Goal: Information Seeking & Learning: Check status

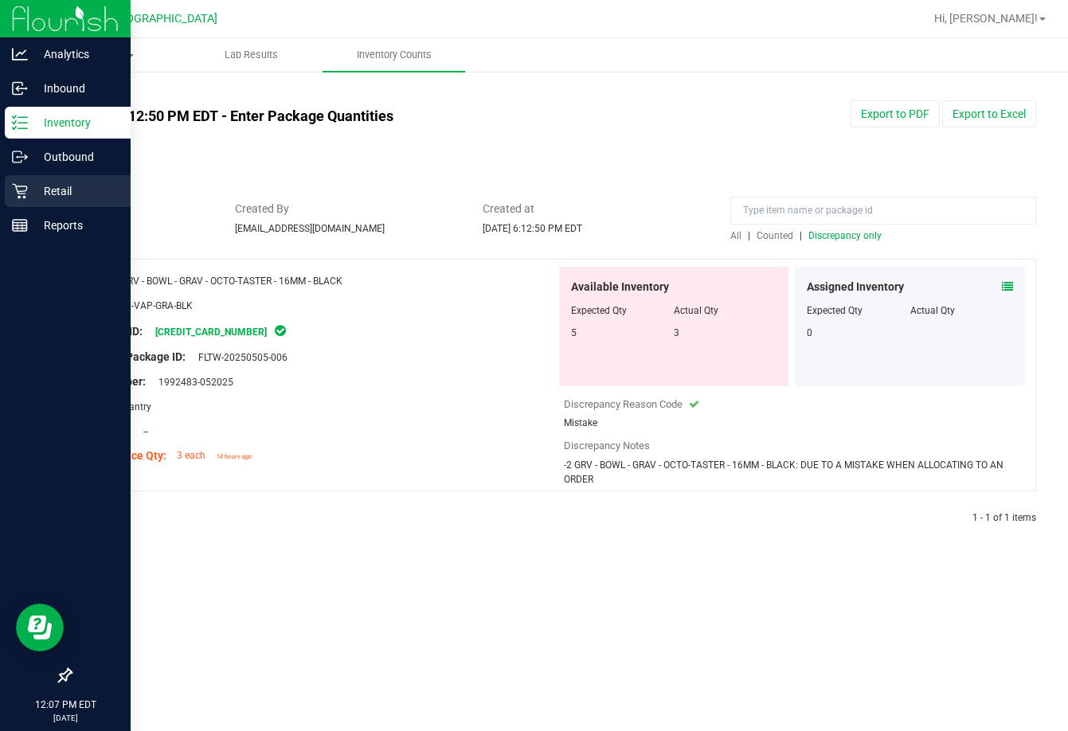
click at [26, 189] on icon at bounding box center [19, 191] width 15 height 15
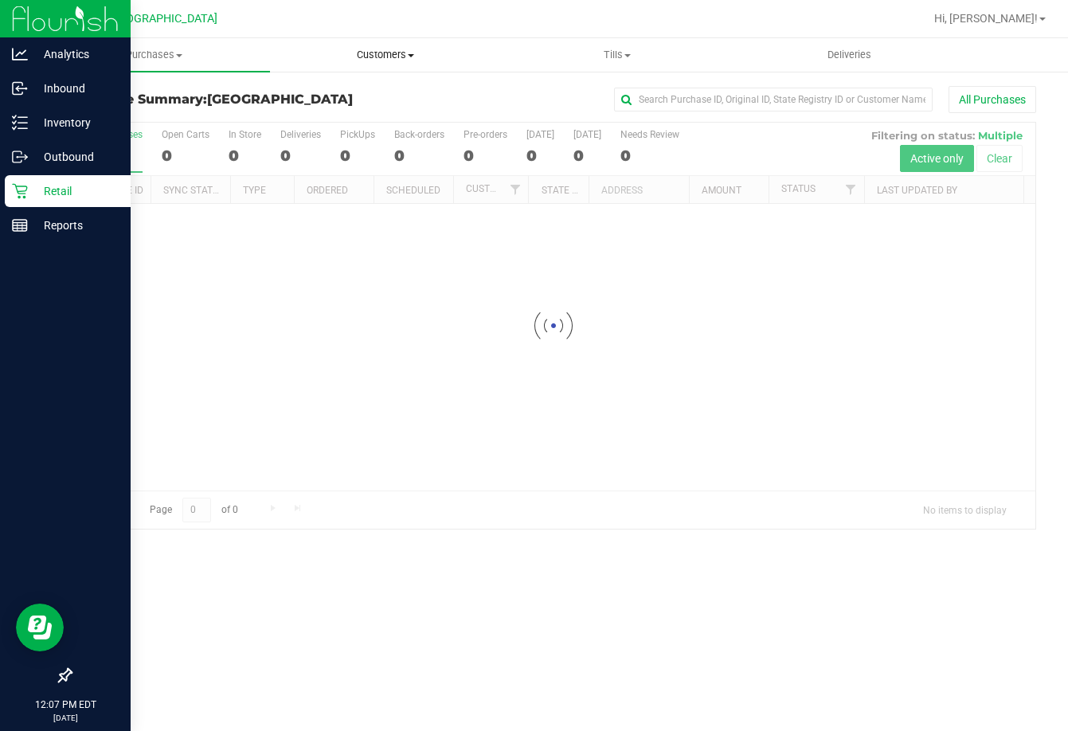
click at [412, 61] on span "Customers" at bounding box center [386, 55] width 230 height 14
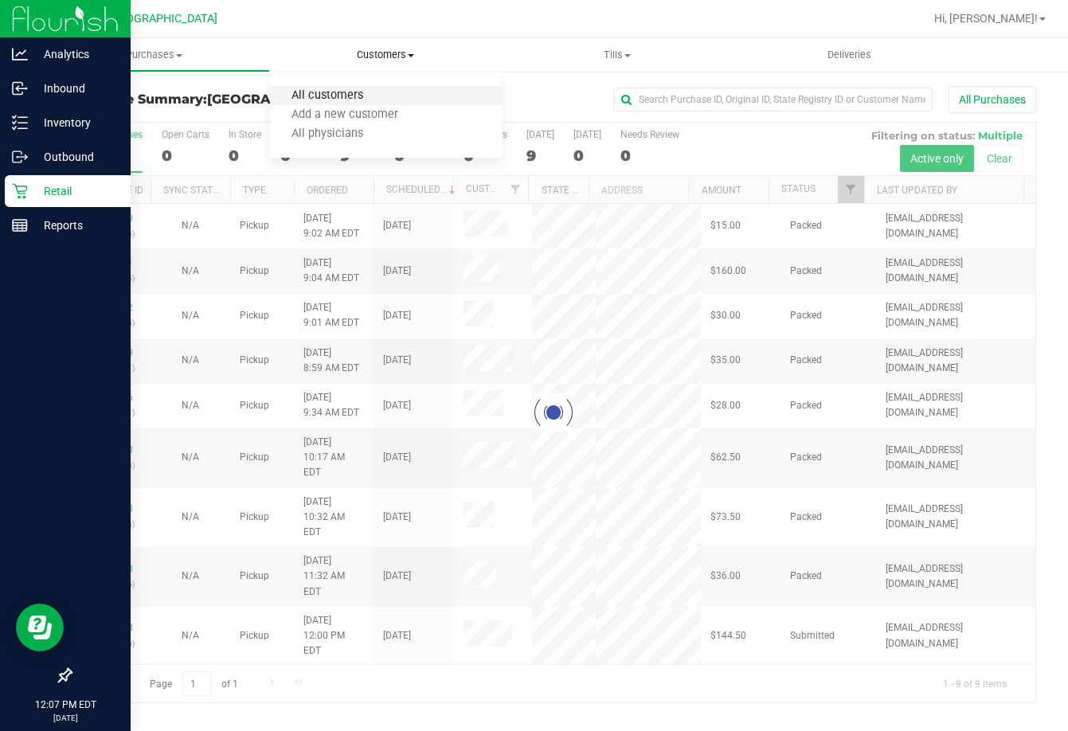
click at [362, 99] on span "All customers" at bounding box center [327, 96] width 115 height 14
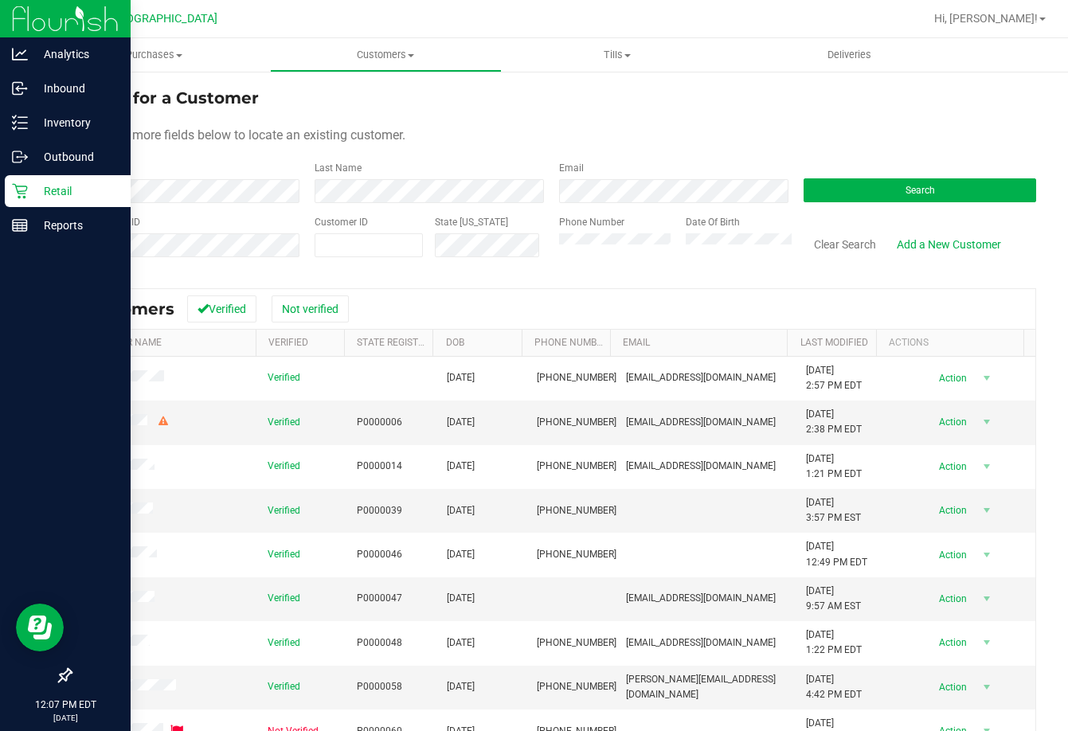
click at [257, 174] on div "First Name" at bounding box center [186, 182] width 233 height 42
click at [238, 176] on div "First Name" at bounding box center [186, 182] width 233 height 42
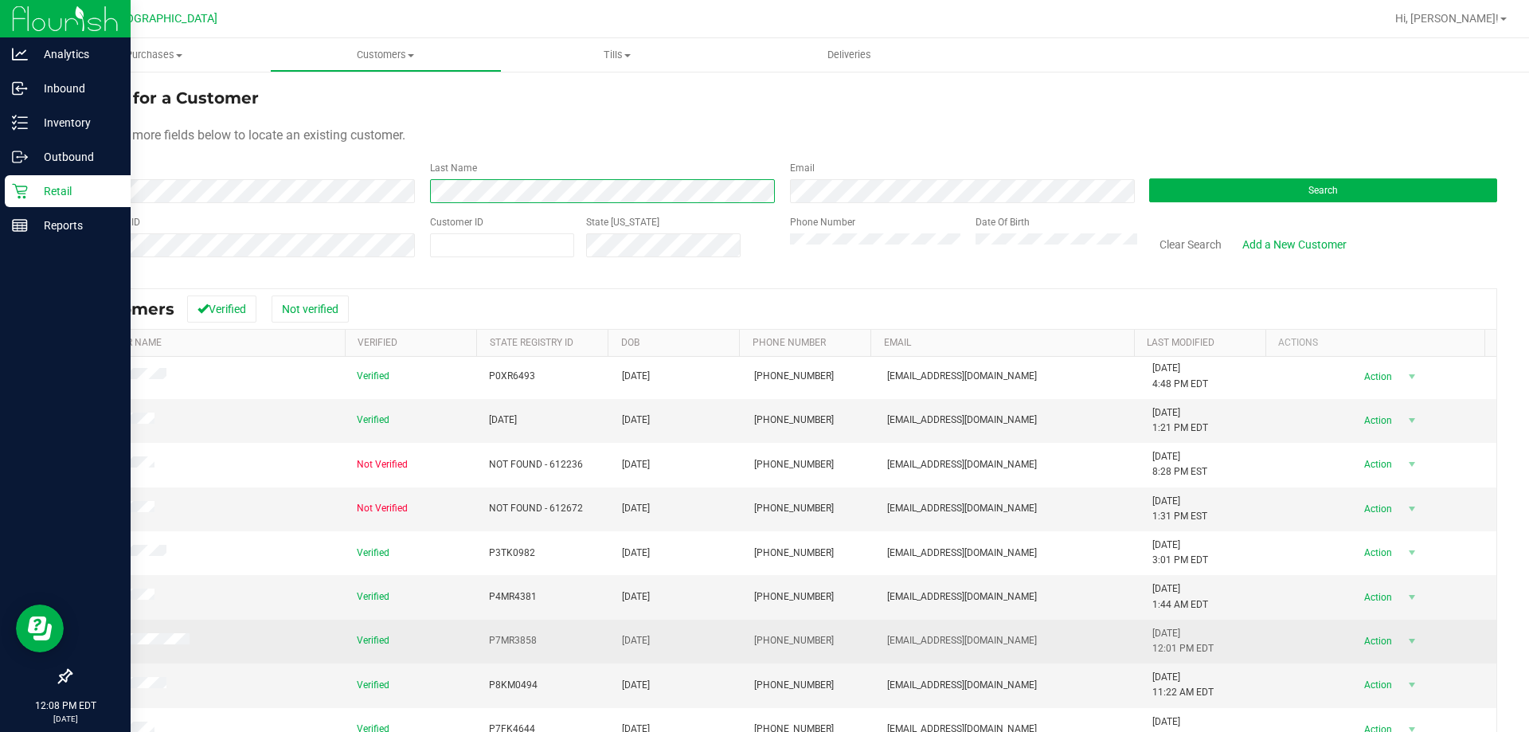
scroll to position [200, 0]
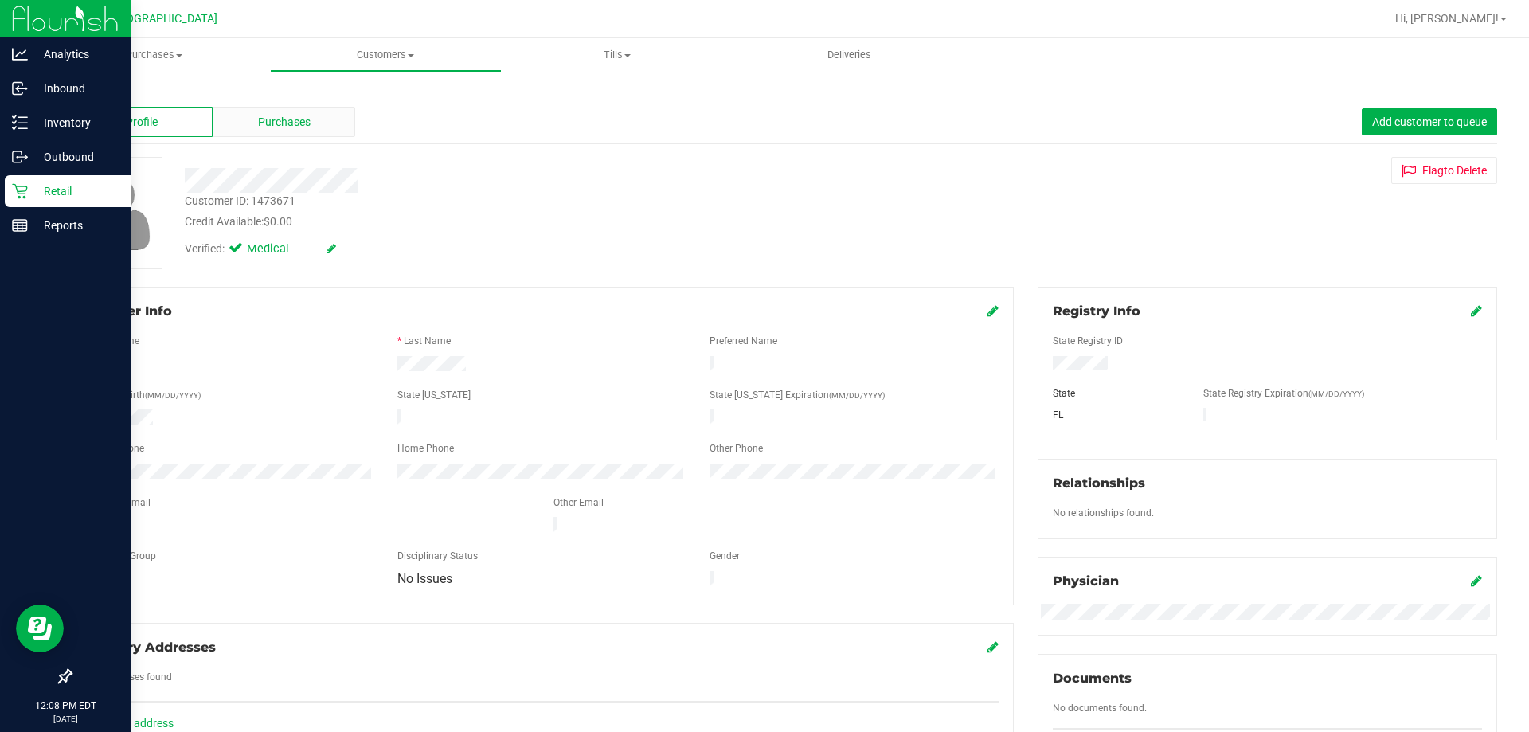
click at [237, 108] on div "Purchases" at bounding box center [284, 122] width 143 height 30
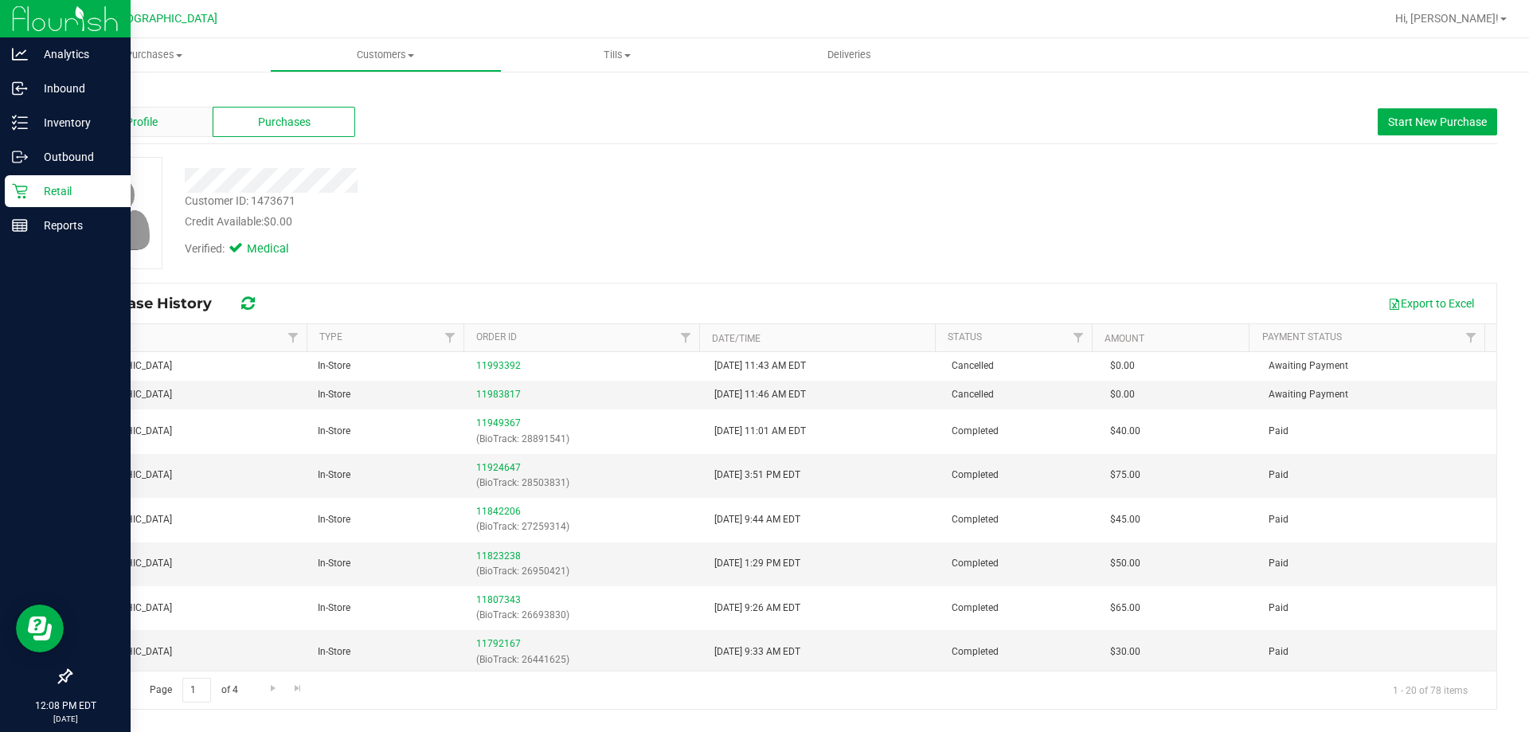
click at [173, 115] on div "Profile" at bounding box center [141, 122] width 143 height 30
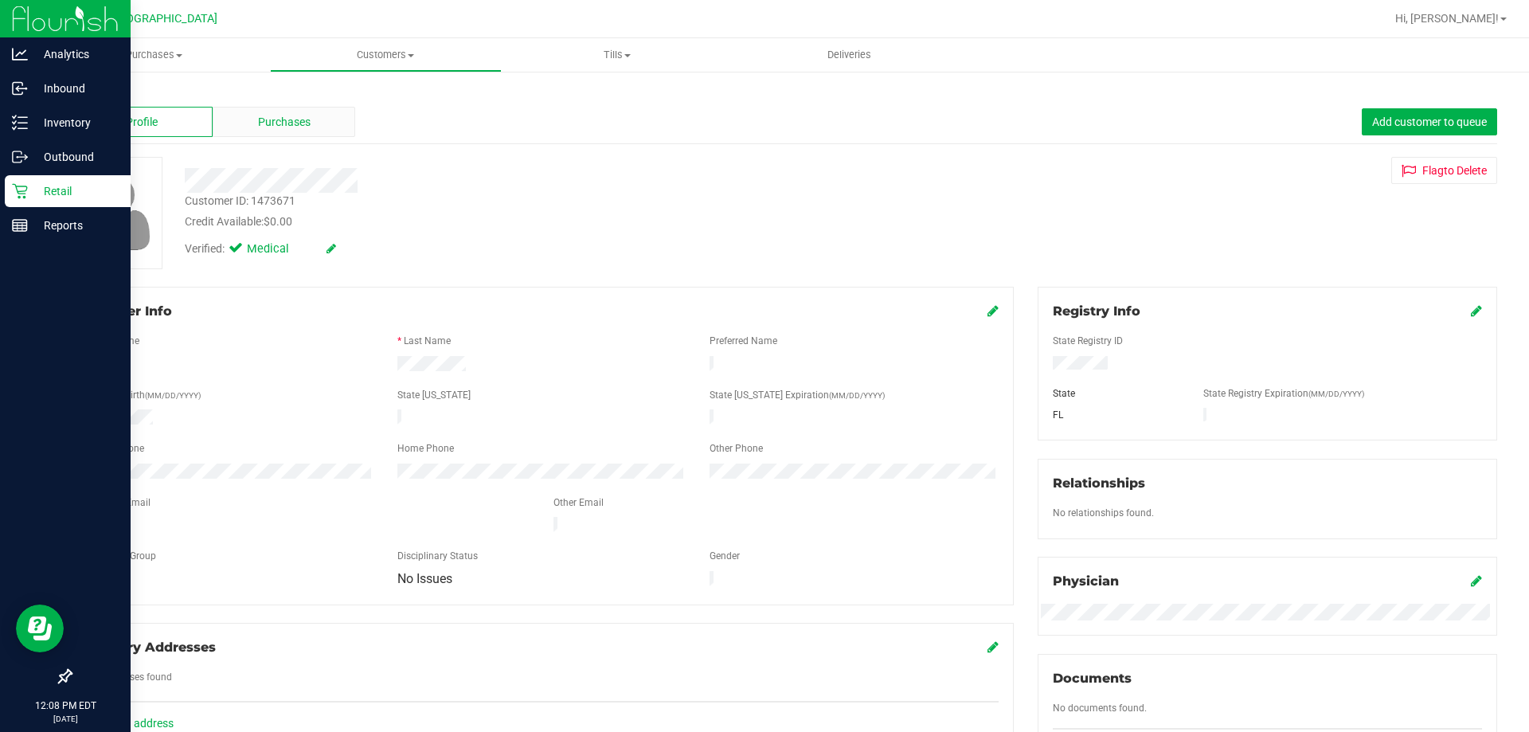
click at [261, 125] on span "Purchases" at bounding box center [284, 122] width 53 height 17
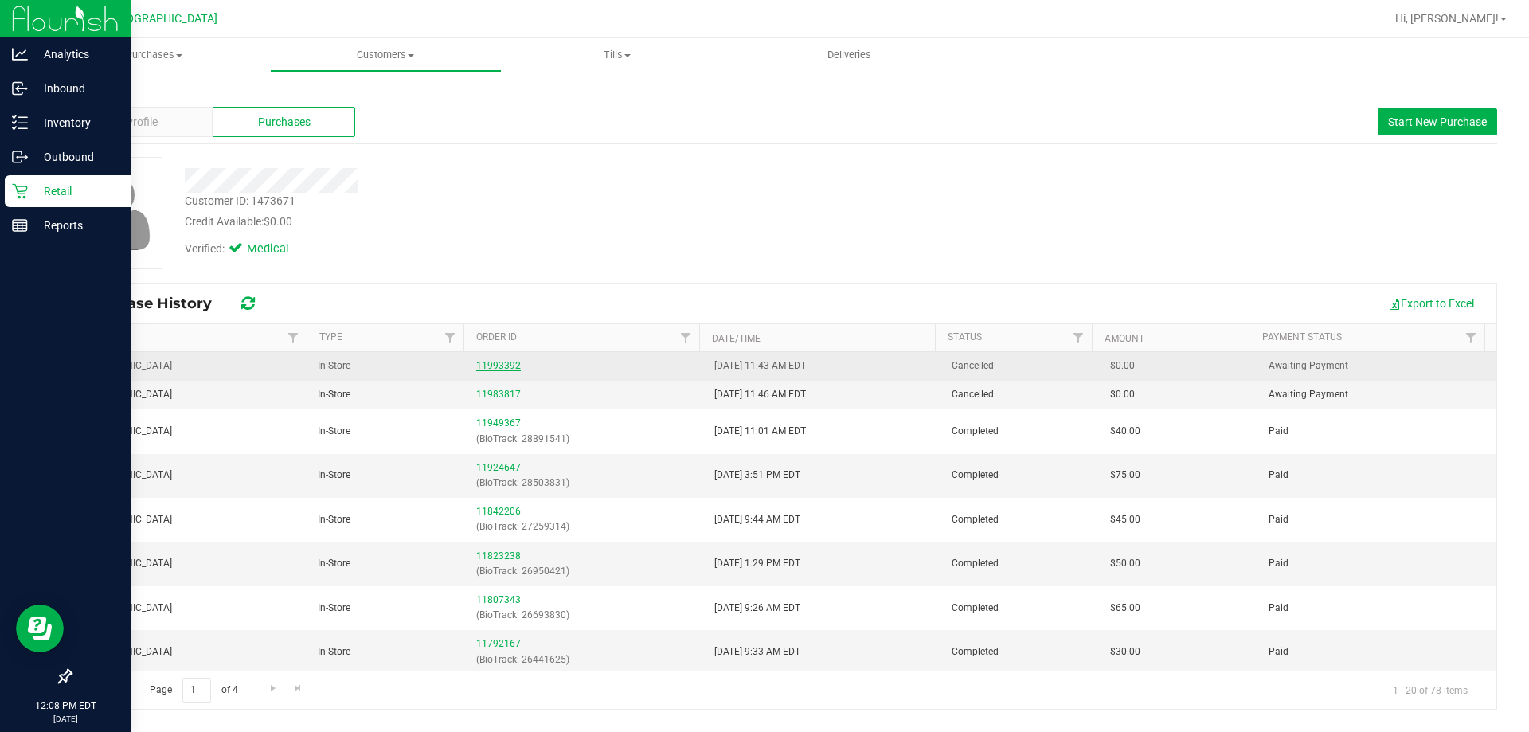
click at [480, 362] on link "11993392" at bounding box center [498, 365] width 45 height 11
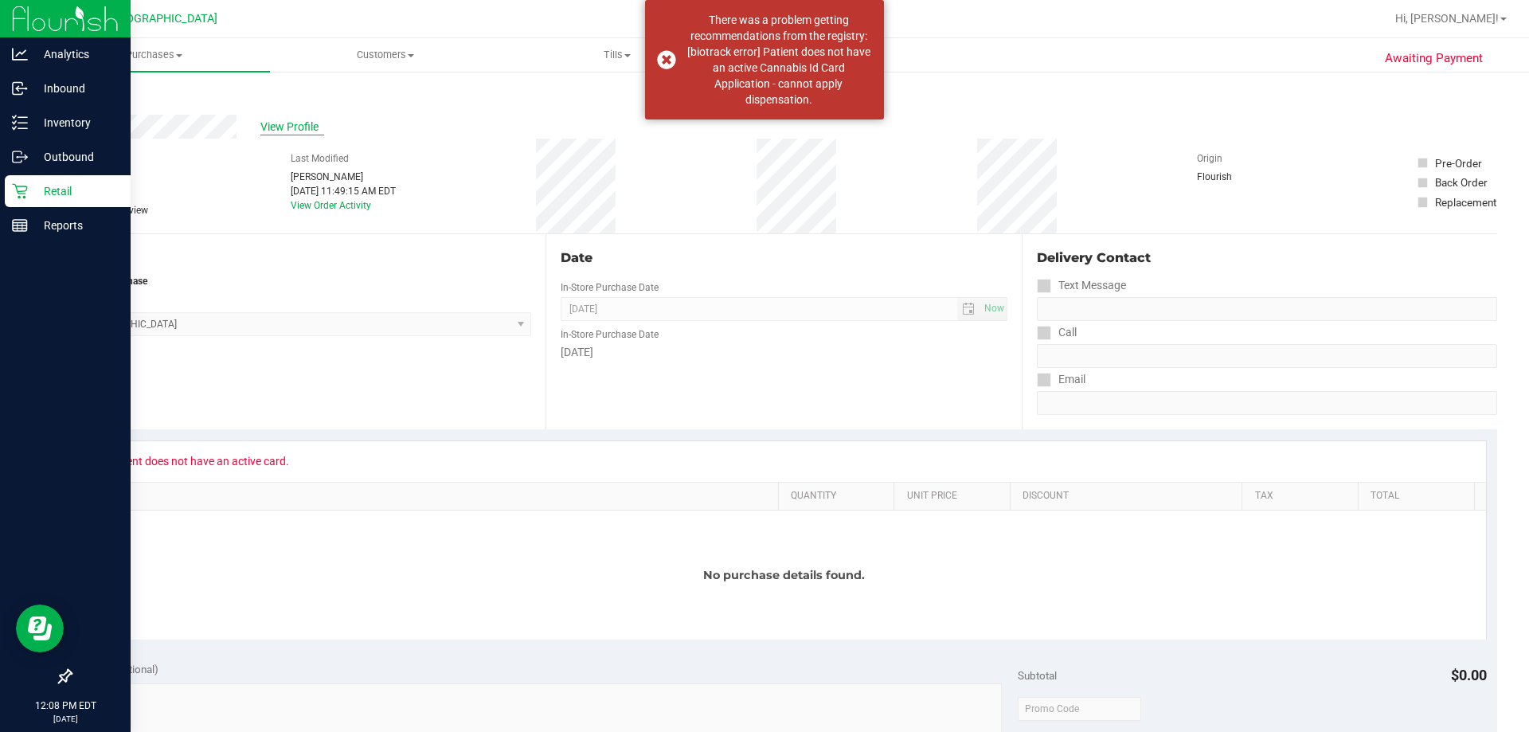
click at [299, 131] on span "View Profile" at bounding box center [292, 127] width 64 height 17
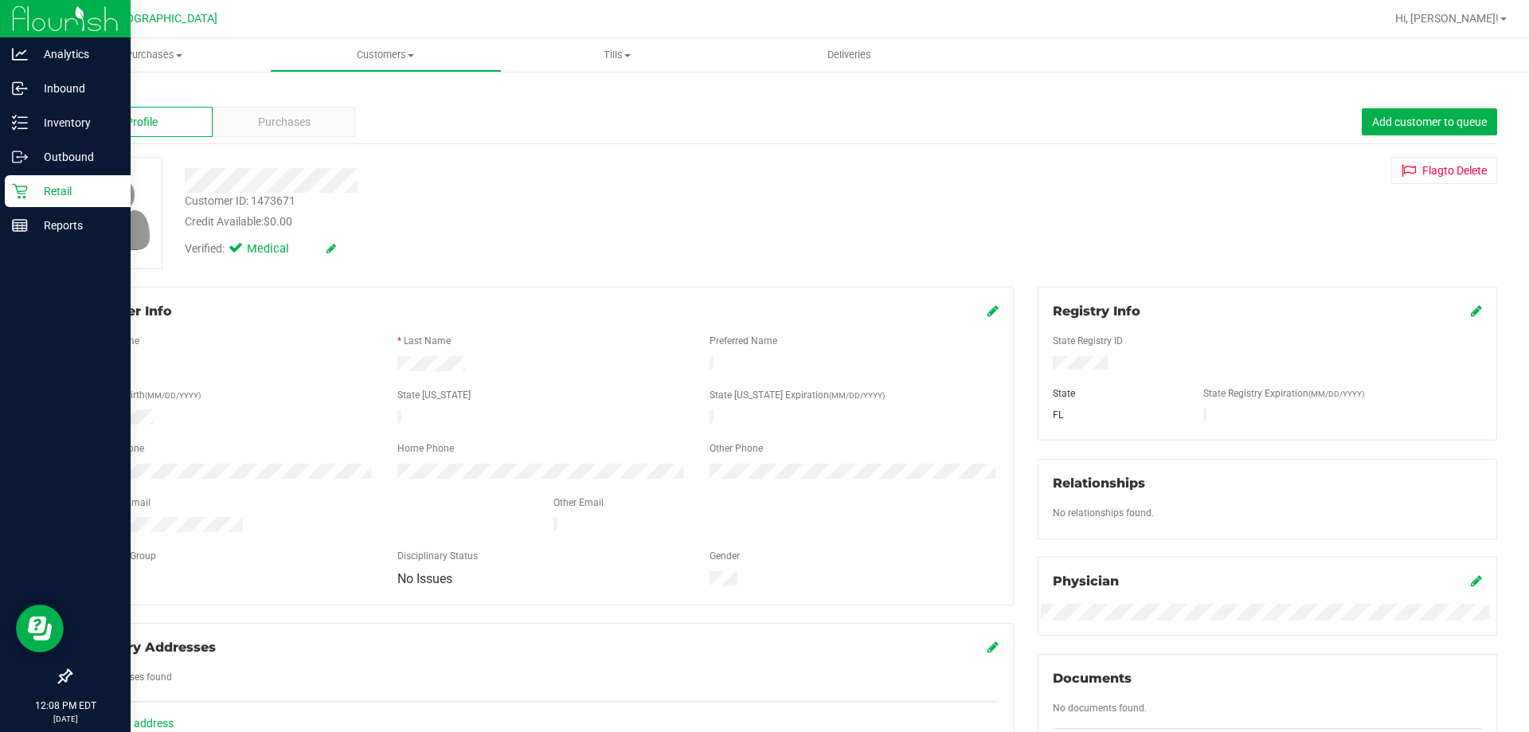
click at [299, 131] on div "Purchases" at bounding box center [284, 122] width 143 height 30
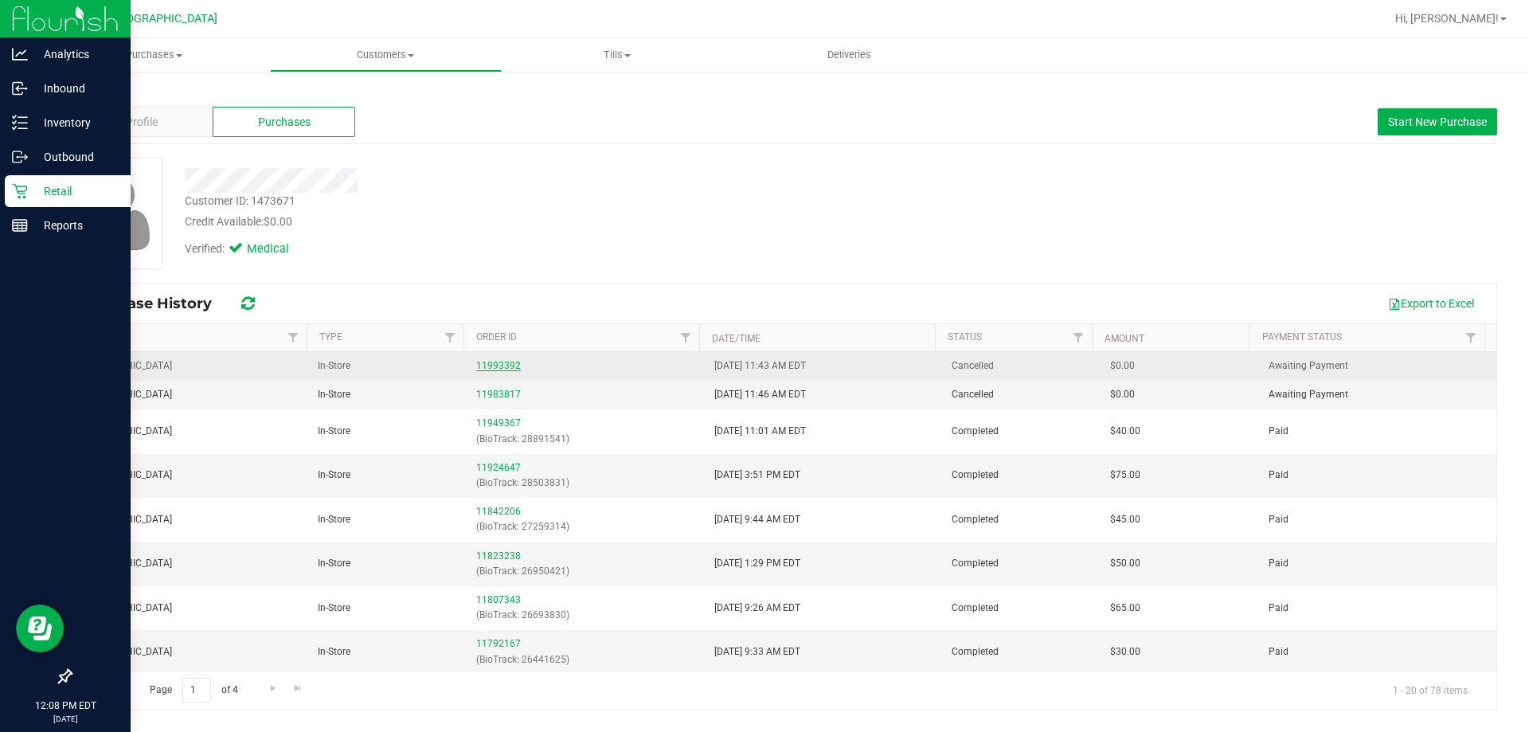
click at [492, 365] on link "11993392" at bounding box center [498, 365] width 45 height 11
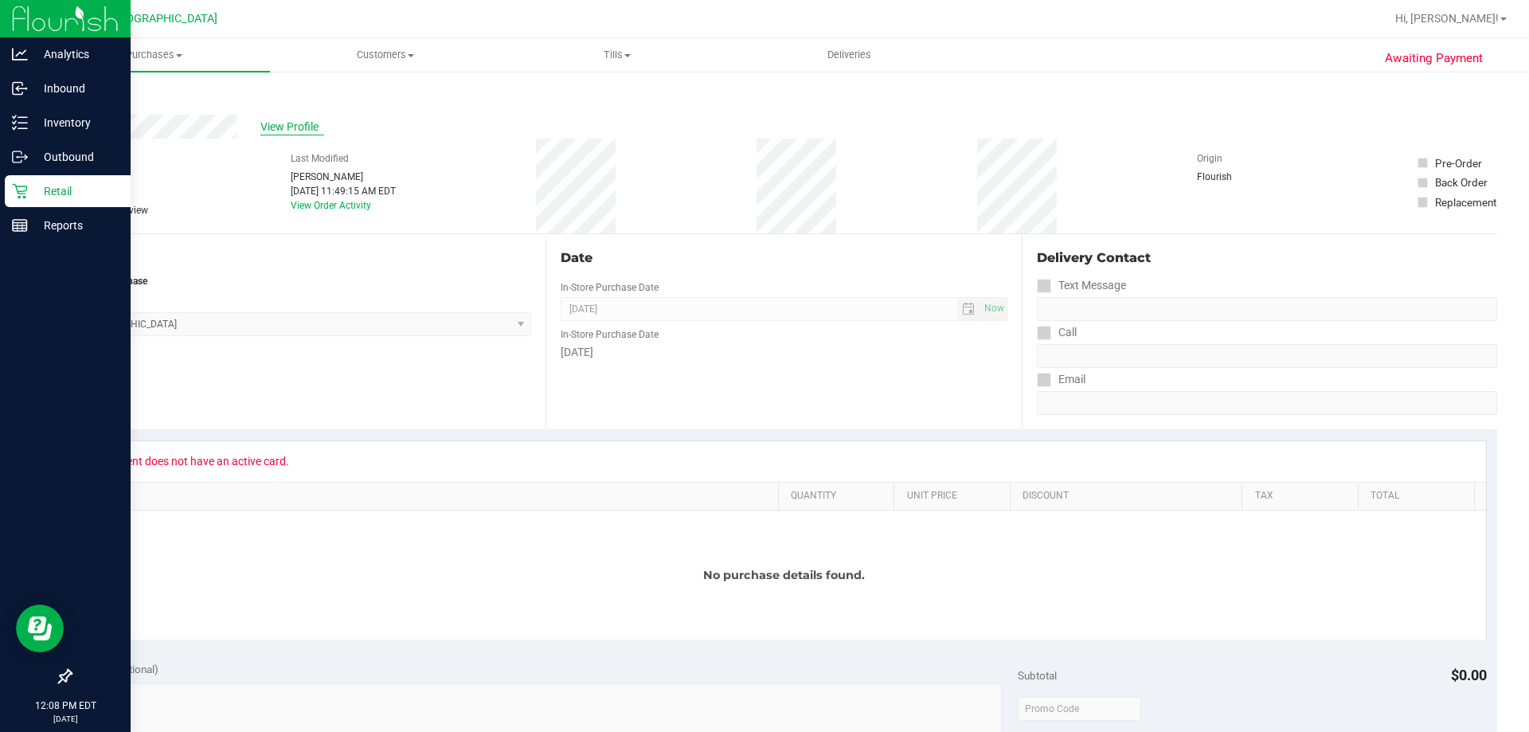
click at [277, 123] on span "View Profile" at bounding box center [292, 127] width 64 height 17
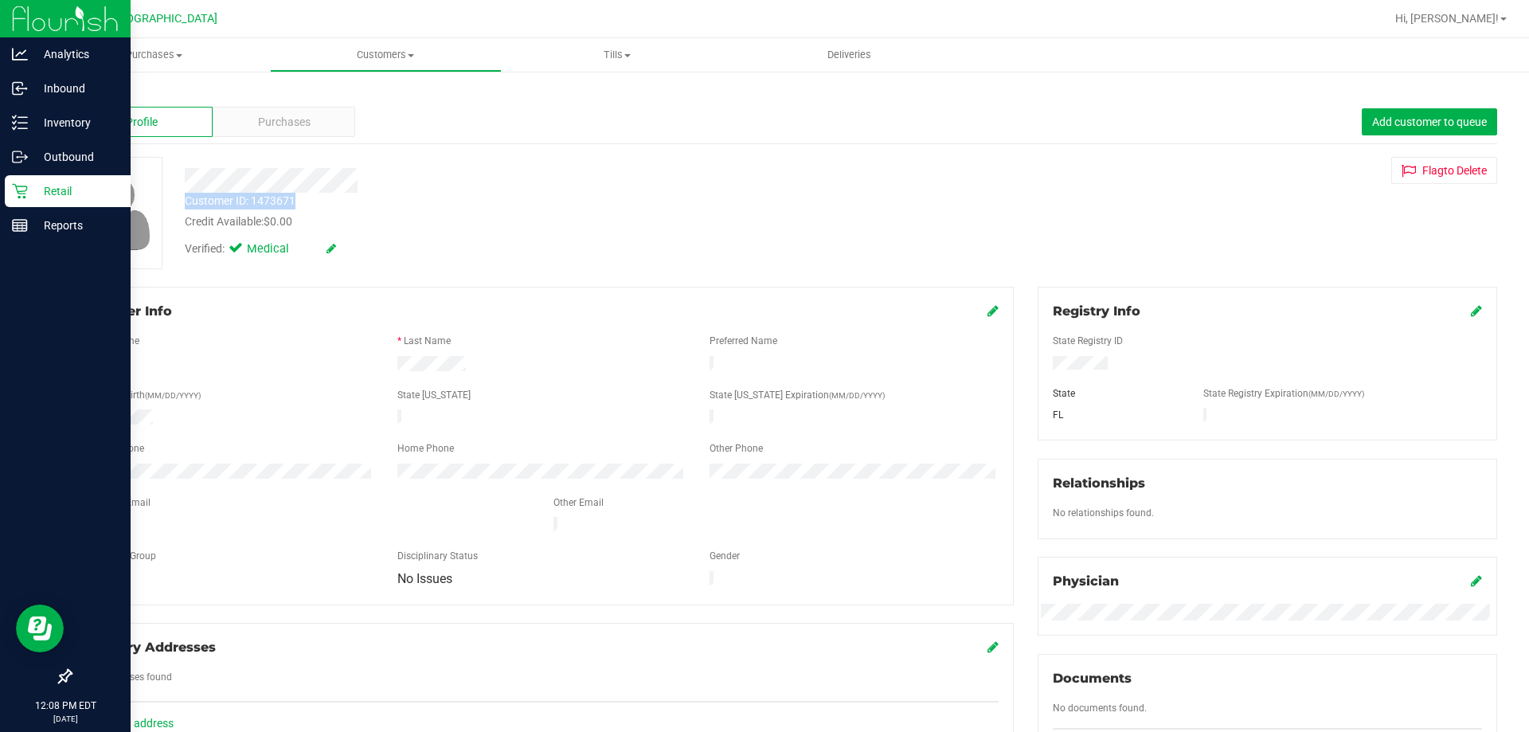
drag, startPoint x: 319, startPoint y: 199, endPoint x: 185, endPoint y: 202, distance: 133.8
click at [185, 202] on div "Customer ID: 1473671 Credit Available: $0.00" at bounding box center [536, 211] width 726 height 37
copy div "Customer ID: 1473671"
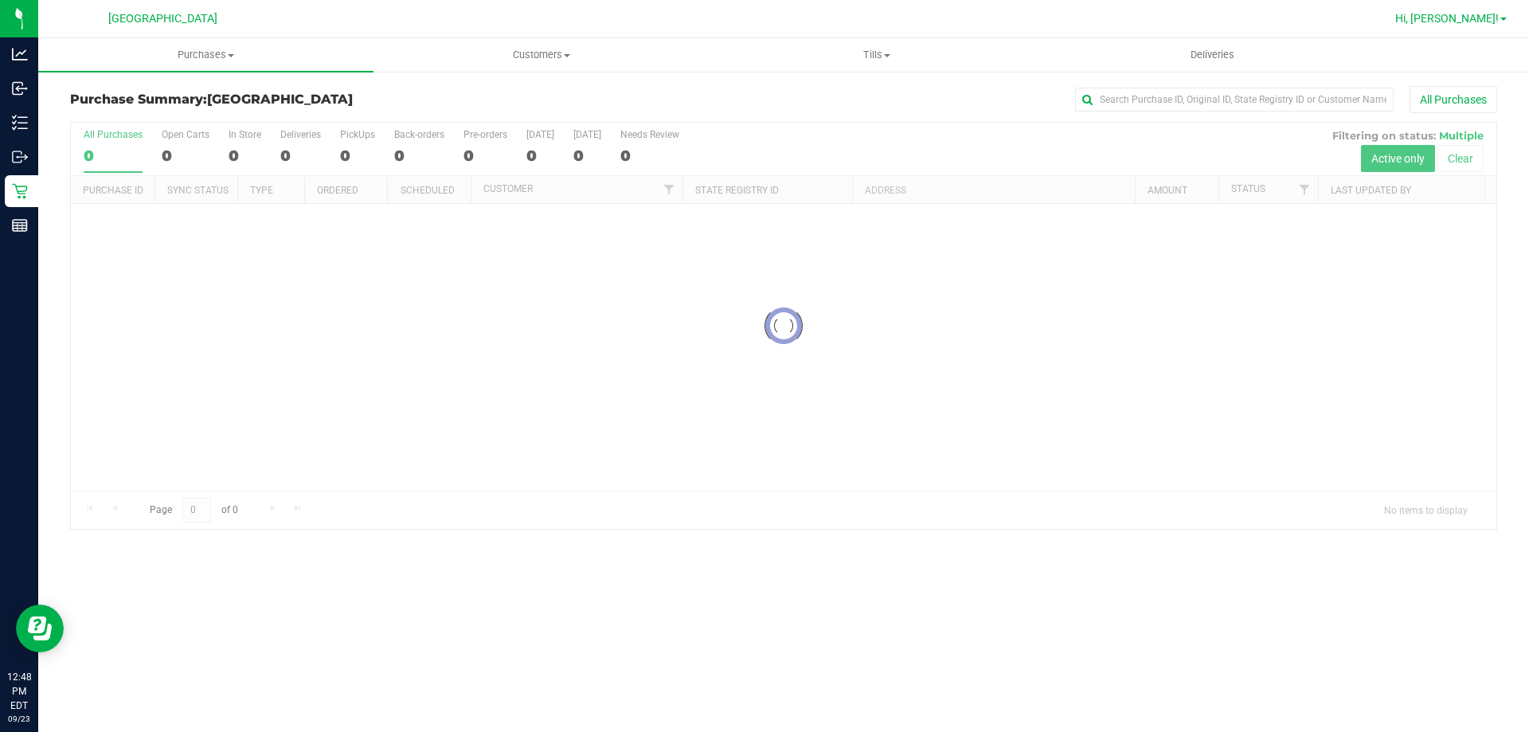
click at [1468, 25] on span "Hi, [PERSON_NAME]!" at bounding box center [1447, 18] width 104 height 13
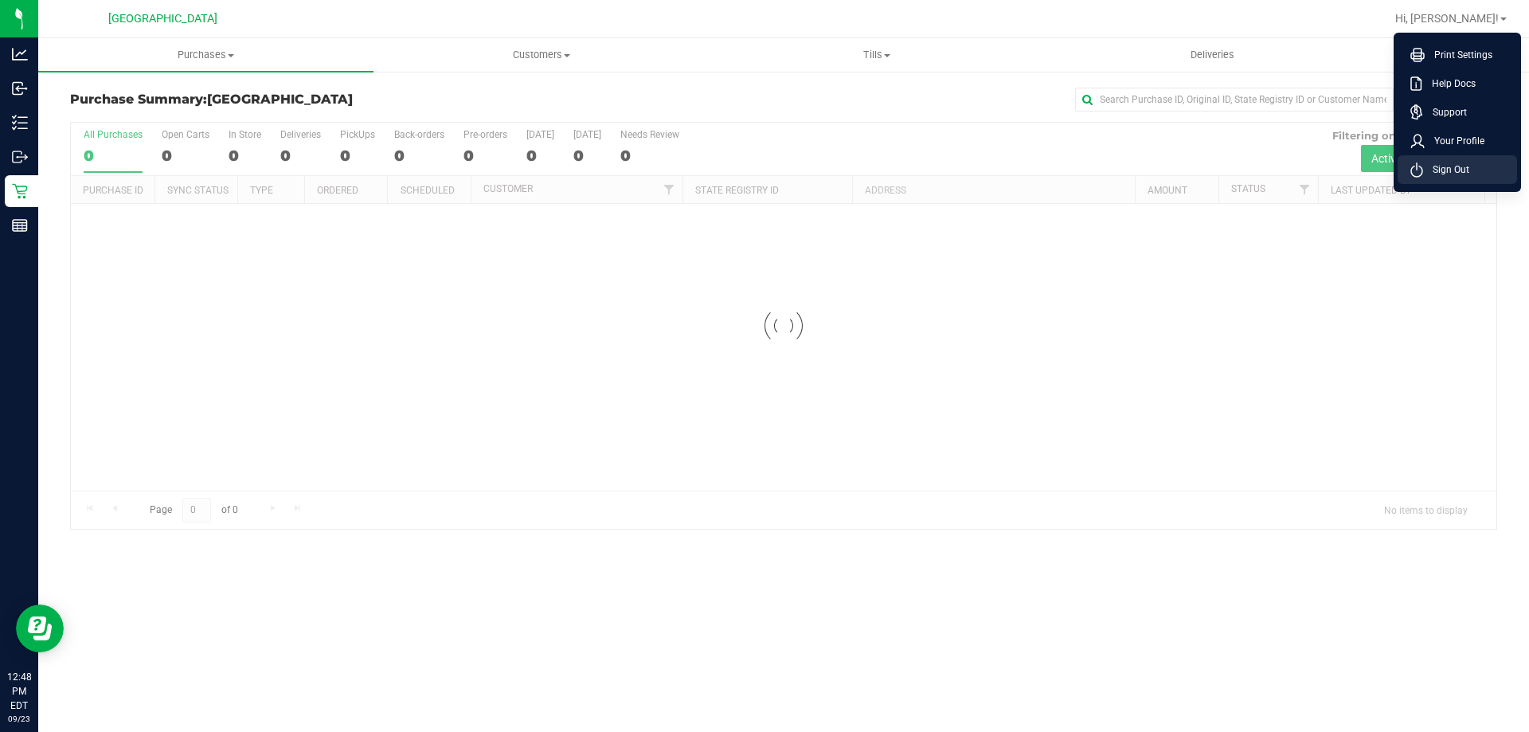
click at [1462, 169] on span "Sign Out" at bounding box center [1446, 170] width 46 height 16
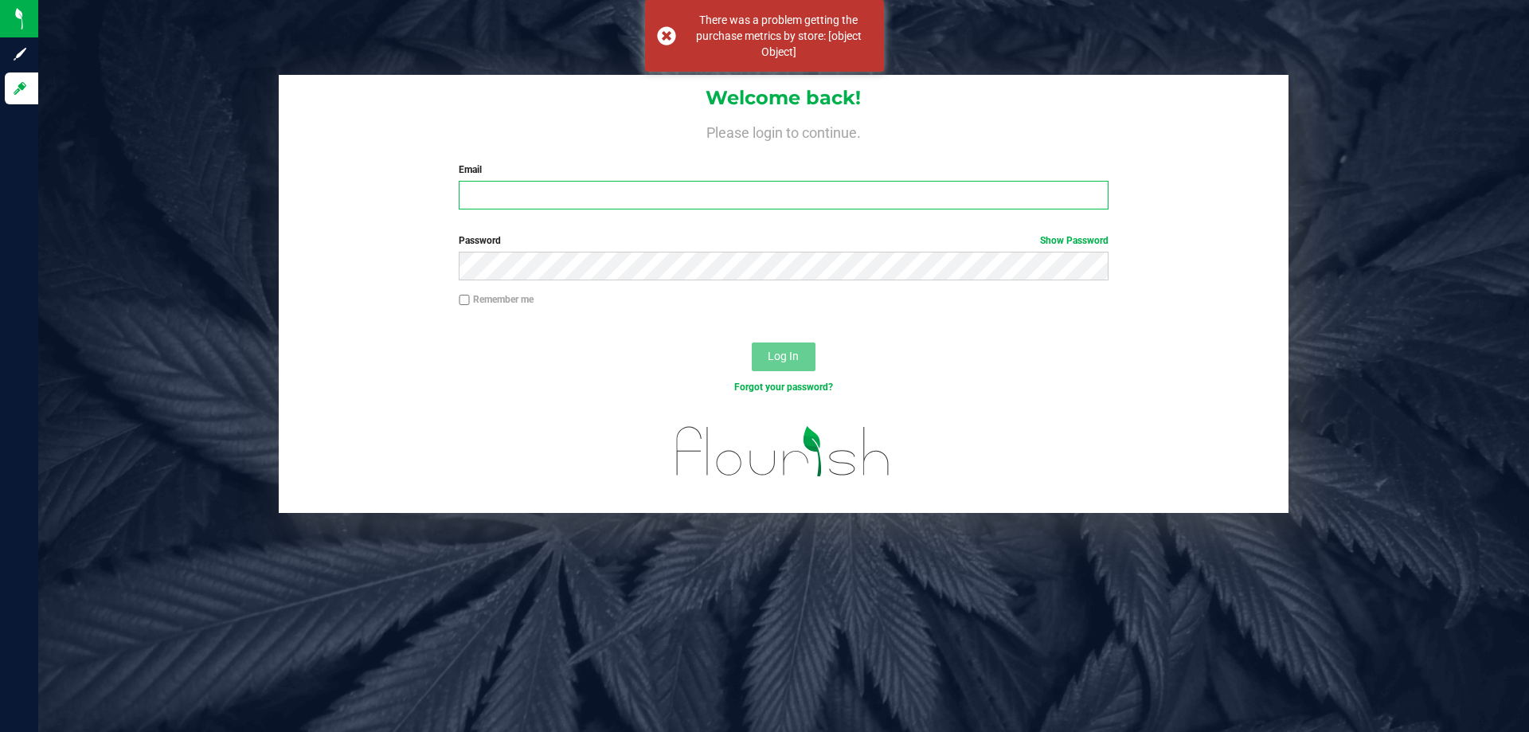
click at [530, 196] on input "Email" at bounding box center [783, 195] width 649 height 29
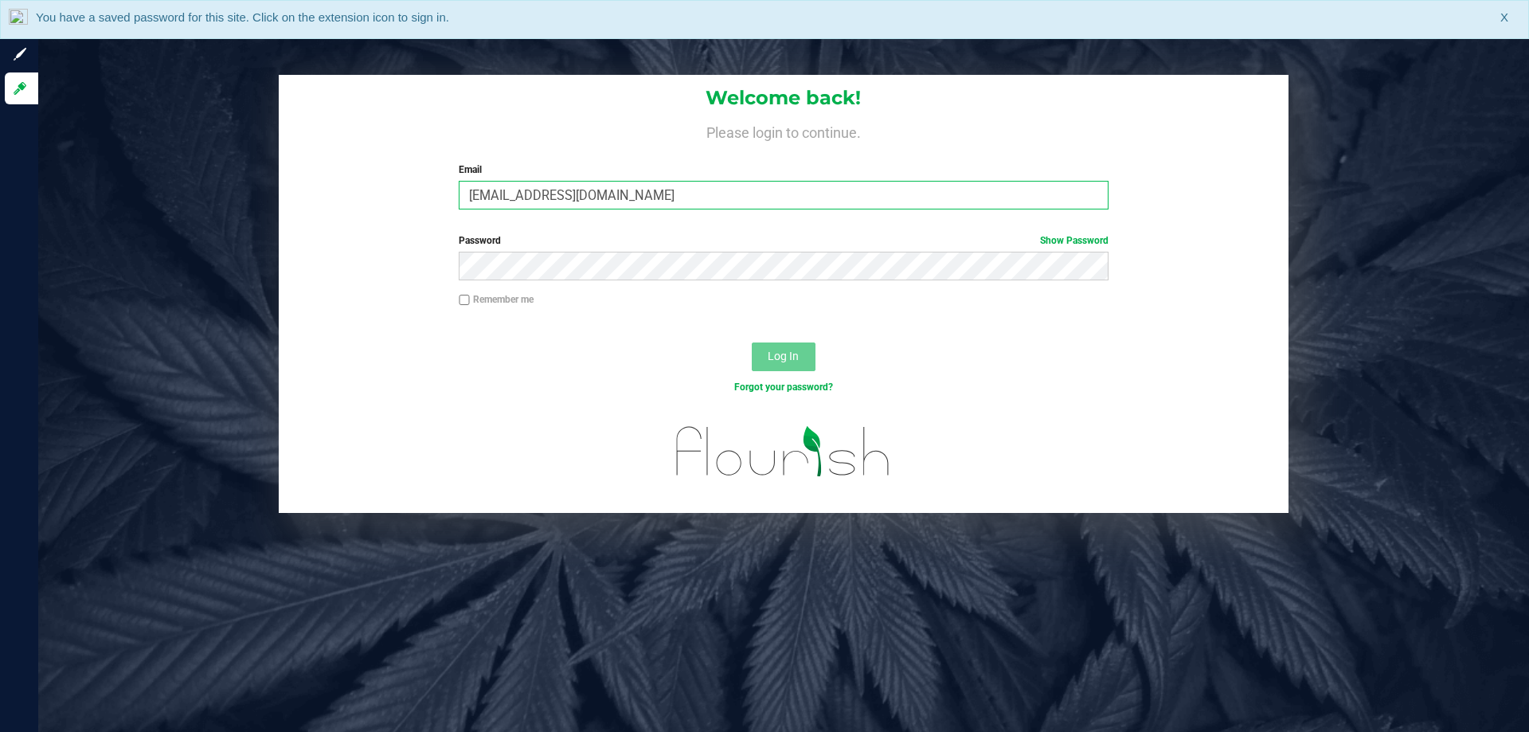
type input "[EMAIL_ADDRESS][DOMAIN_NAME]"
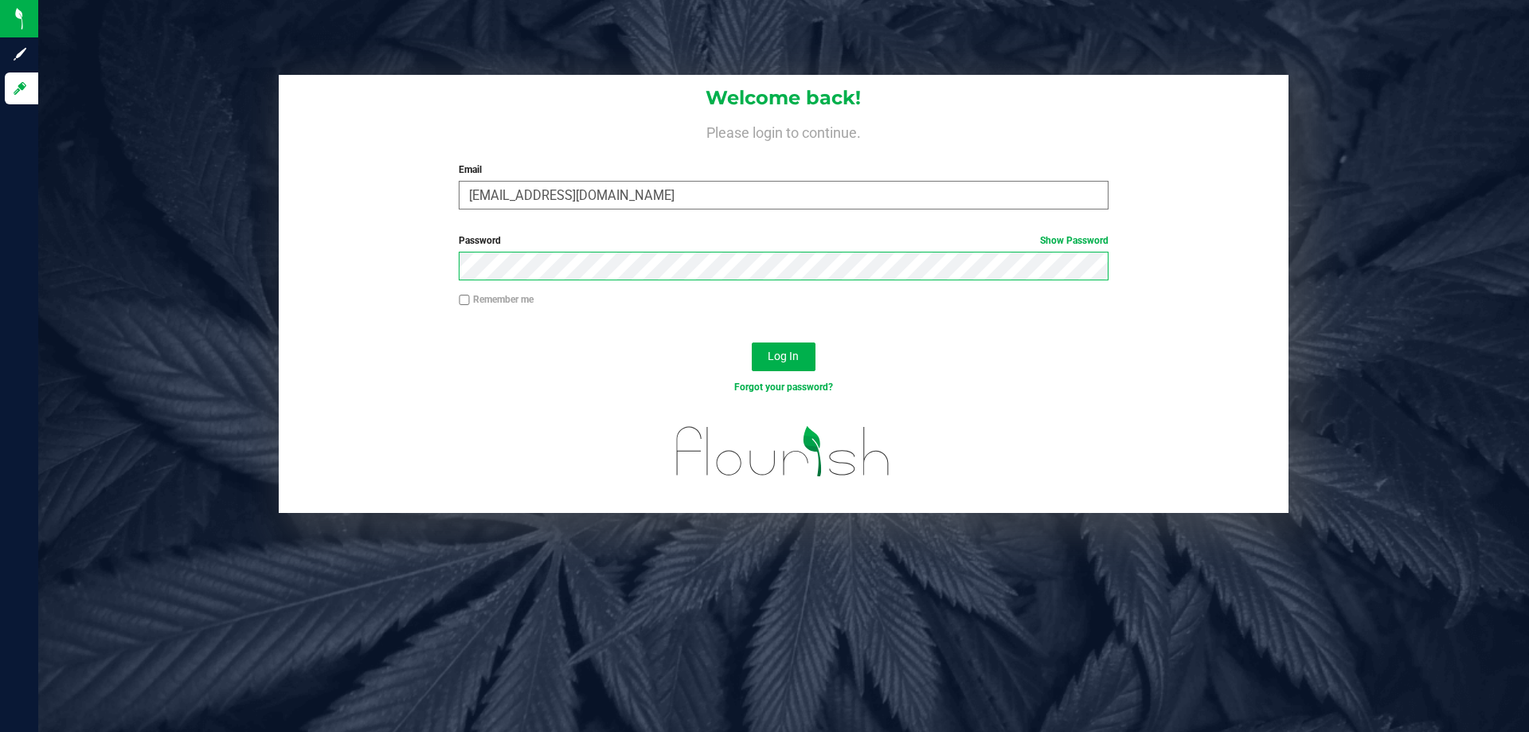
click at [752, 342] on button "Log In" at bounding box center [784, 356] width 64 height 29
